Goal: Information Seeking & Learning: Check status

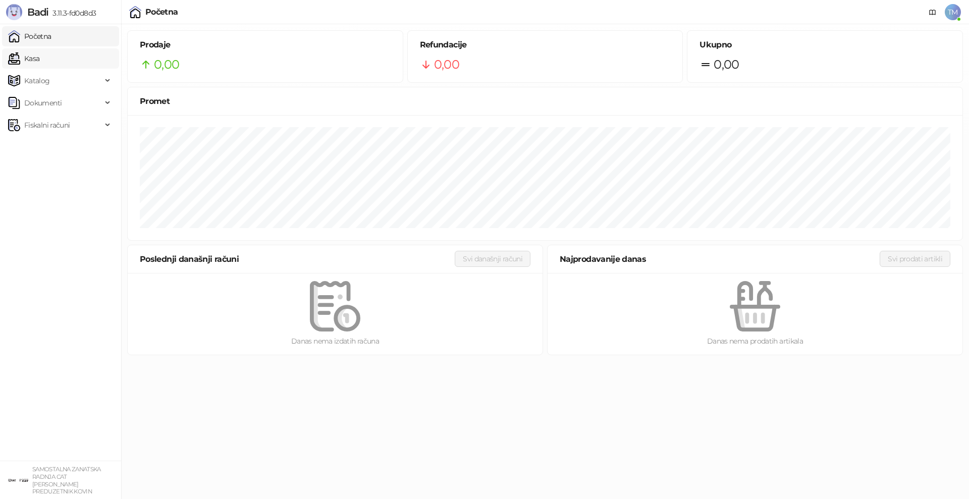
click at [33, 63] on link "Kasa" at bounding box center [23, 58] width 31 height 20
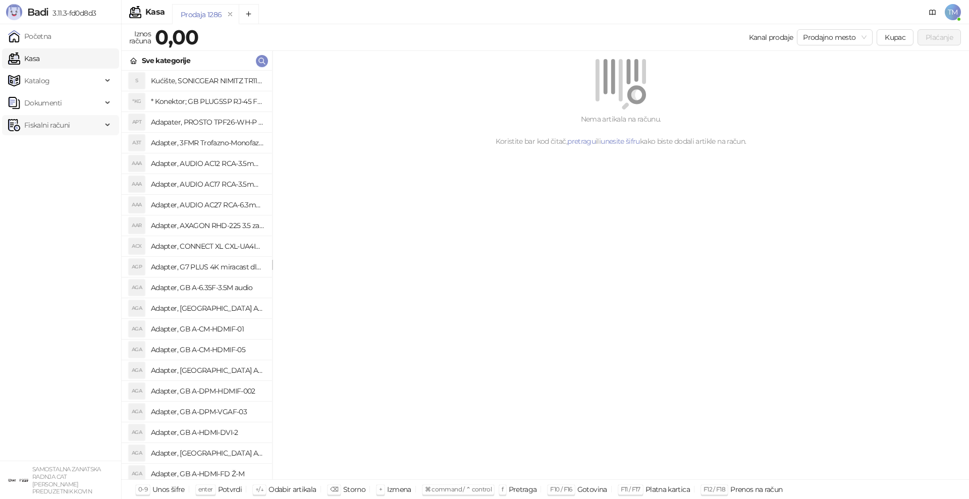
click at [61, 124] on span "Fiskalni računi" at bounding box center [46, 125] width 45 height 20
click at [56, 175] on link "Po danima" at bounding box center [37, 169] width 51 height 20
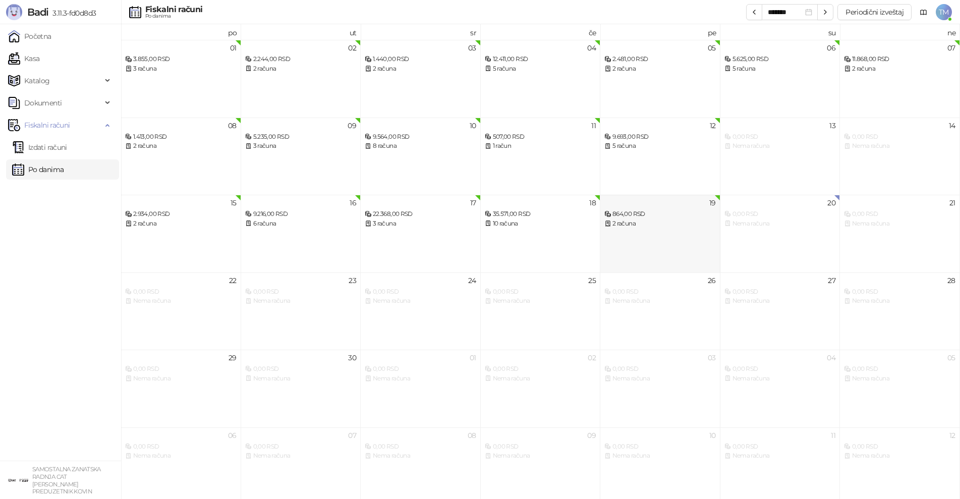
click at [685, 241] on div "19 864,00 RSD 2 računa" at bounding box center [661, 234] width 120 height 78
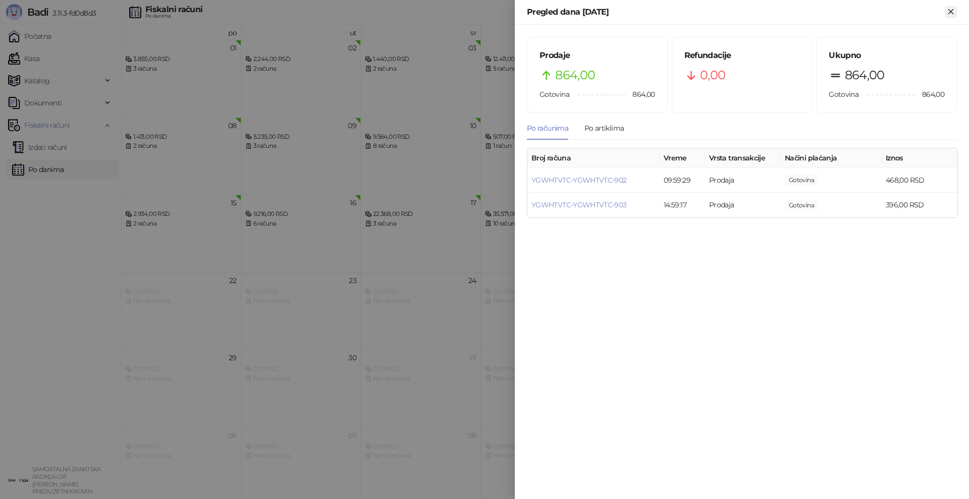
click at [951, 12] on icon "Zatvori" at bounding box center [950, 11] width 5 height 5
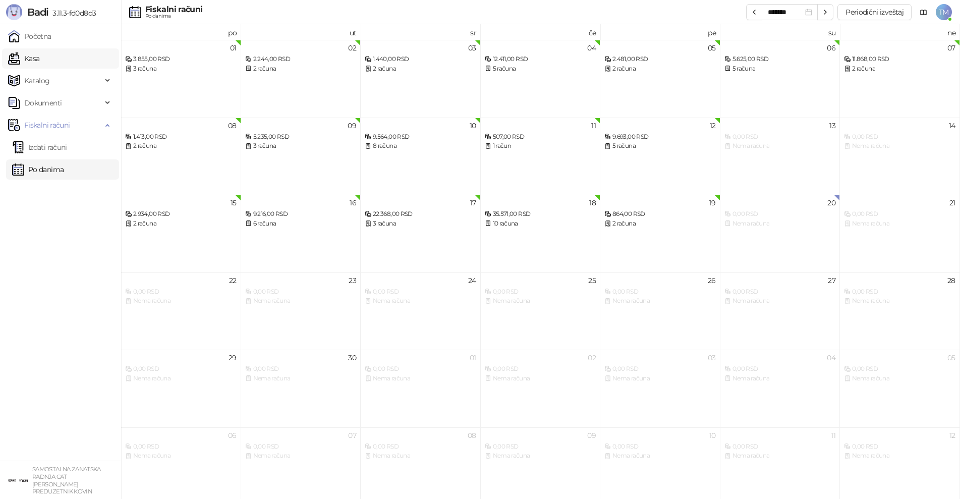
click at [32, 66] on link "Kasa" at bounding box center [23, 58] width 31 height 20
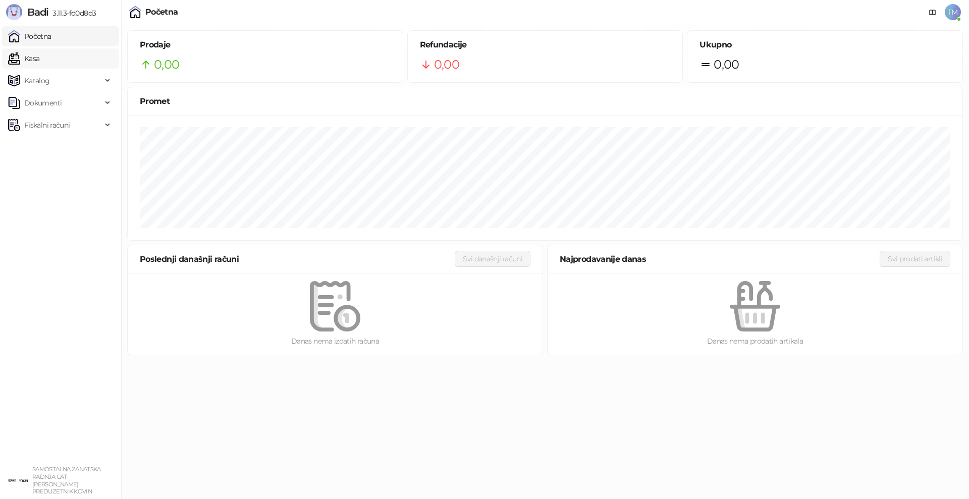
click at [39, 62] on link "Kasa" at bounding box center [23, 58] width 31 height 20
